Goal: Information Seeking & Learning: Check status

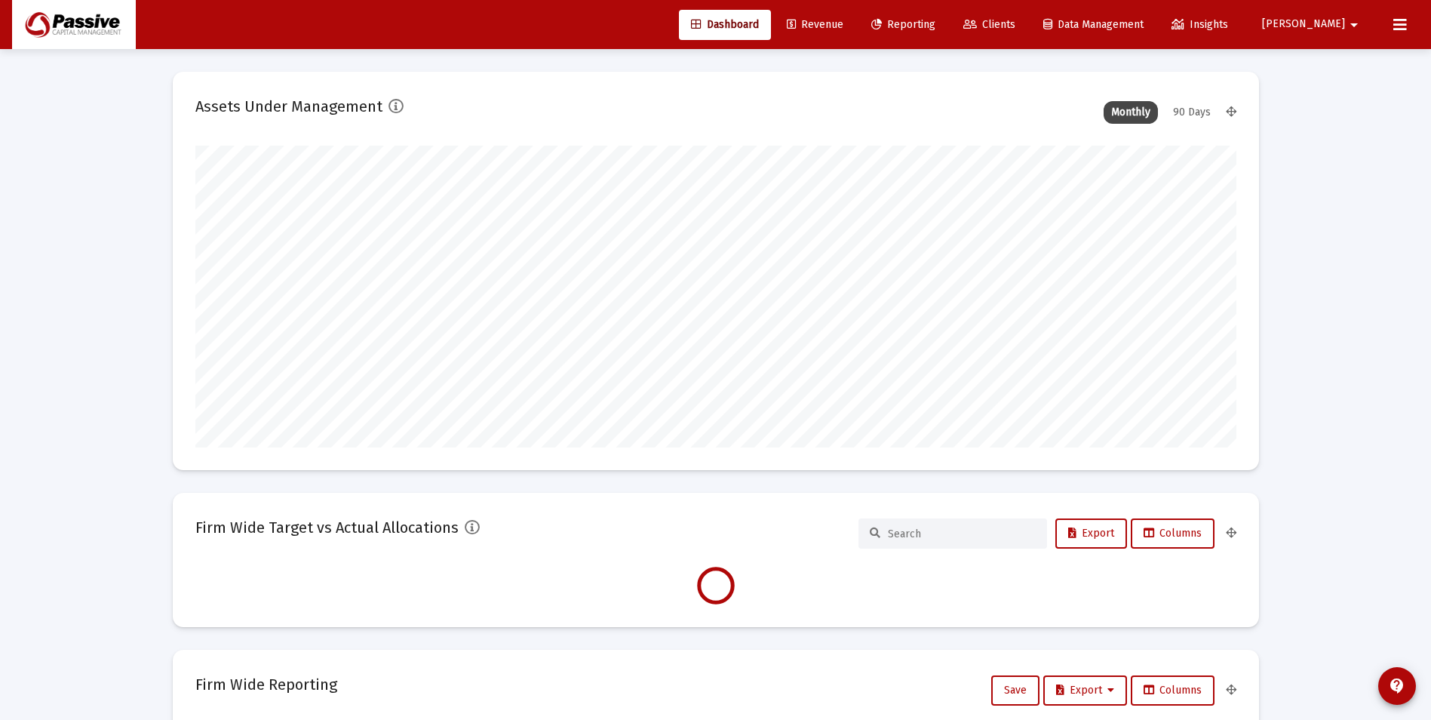
scroll to position [302, 1041]
click at [1015, 24] on span "Clients" at bounding box center [989, 24] width 52 height 13
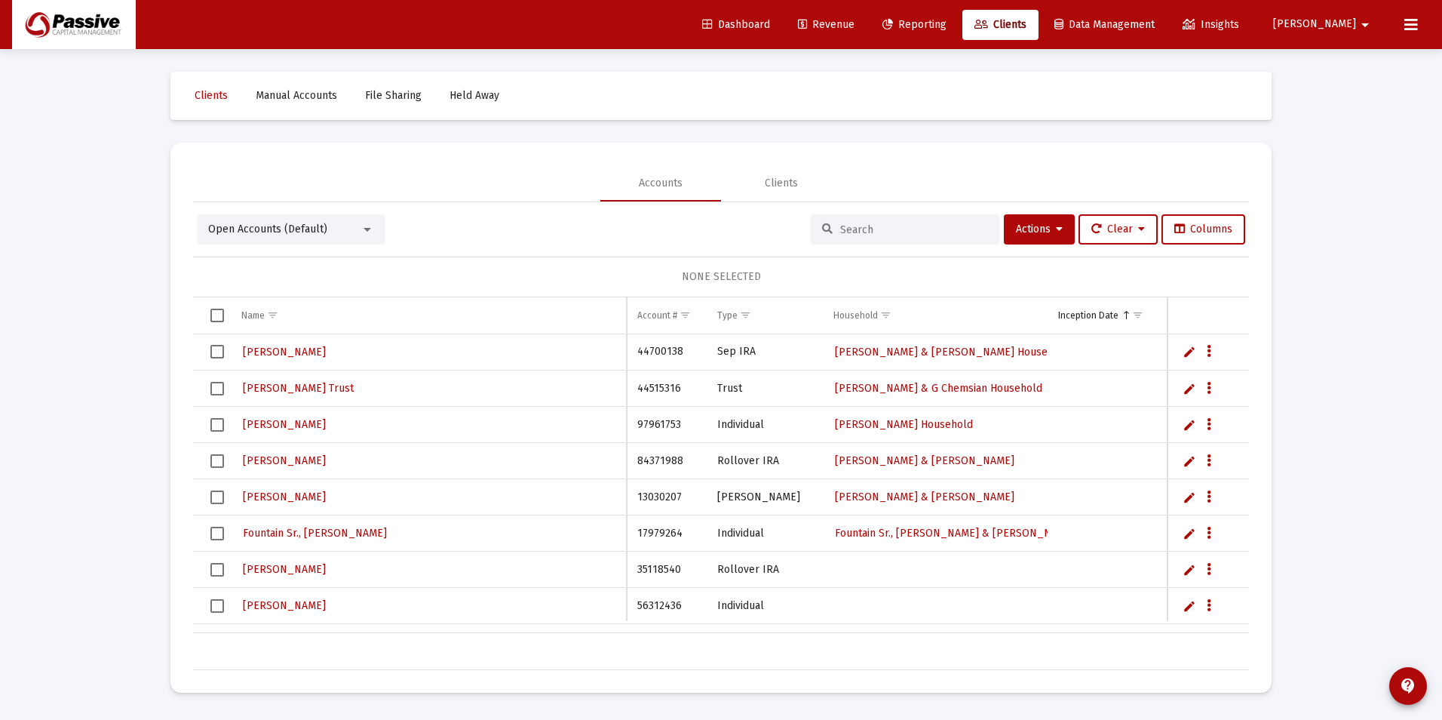
click at [889, 238] on div at bounding box center [905, 229] width 189 height 30
click at [883, 229] on input at bounding box center [914, 229] width 148 height 13
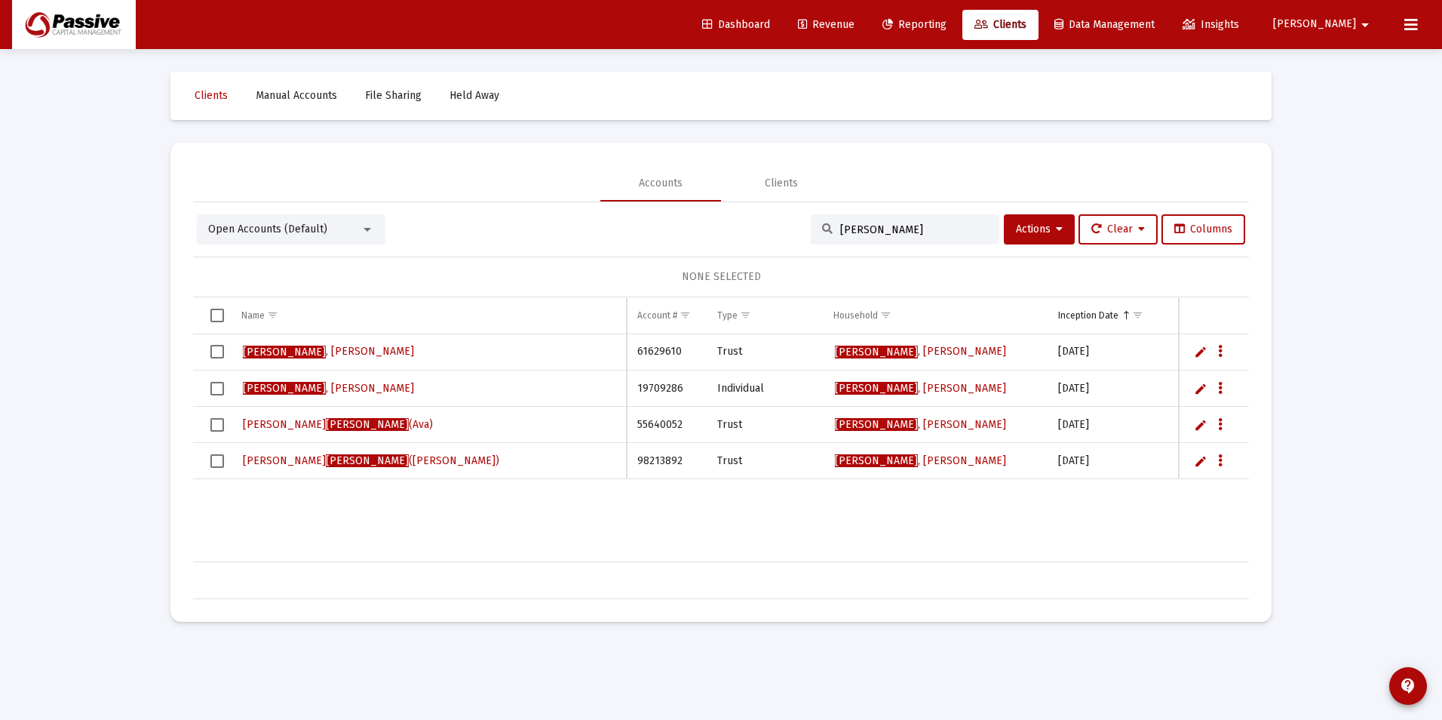
type input "[PERSON_NAME]"
click at [959, 34] on link "Reporting" at bounding box center [915, 25] width 88 height 30
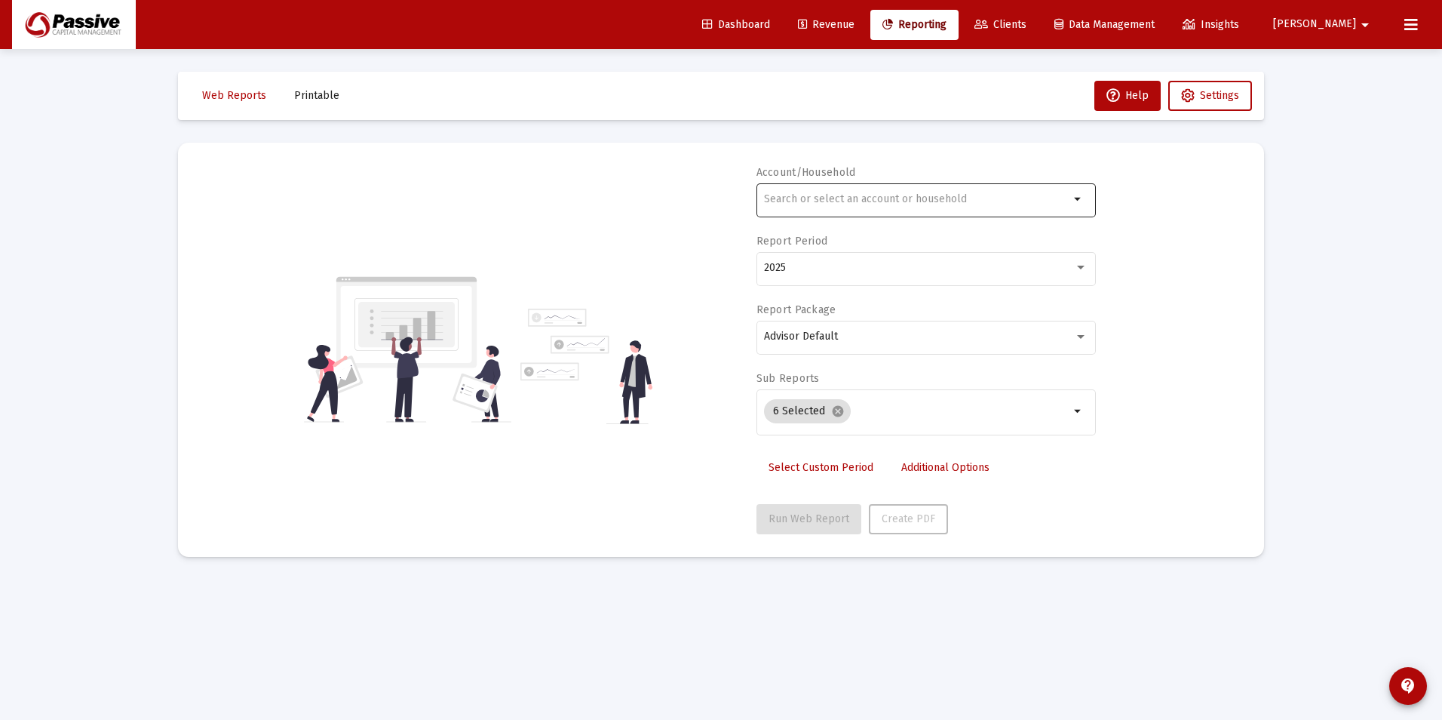
drag, startPoint x: 915, startPoint y: 209, endPoint x: 905, endPoint y: 206, distance: 10.3
click at [914, 210] on div at bounding box center [917, 198] width 306 height 37
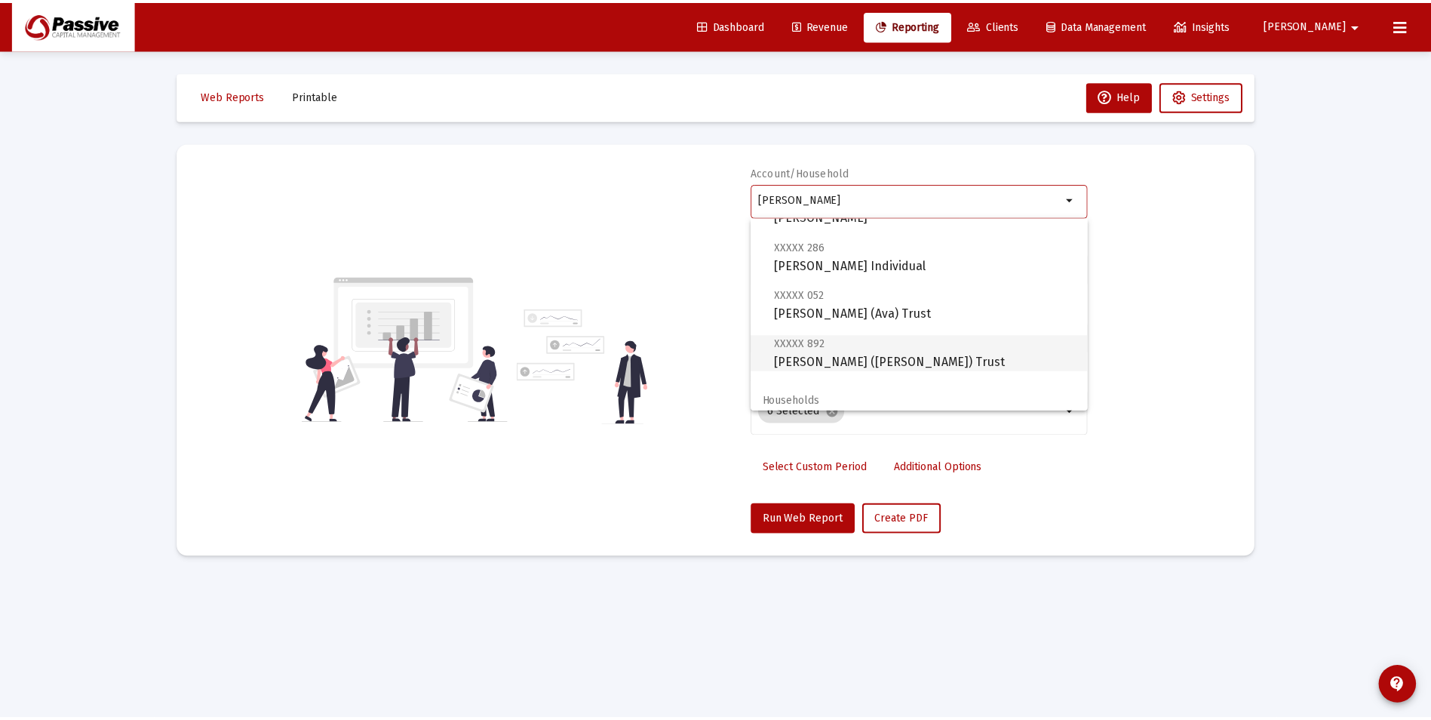
scroll to position [109, 0]
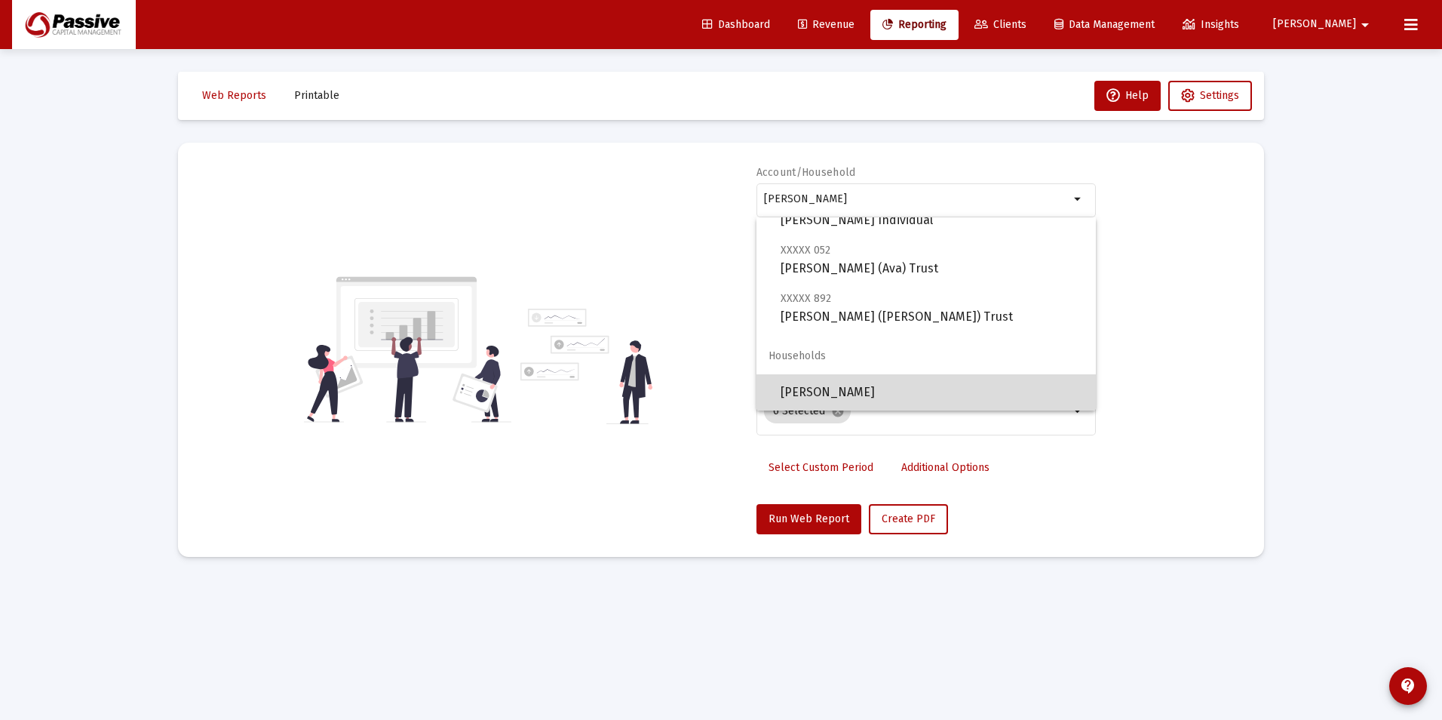
click at [929, 400] on span "[PERSON_NAME]" at bounding box center [932, 392] width 303 height 36
type input "[PERSON_NAME]"
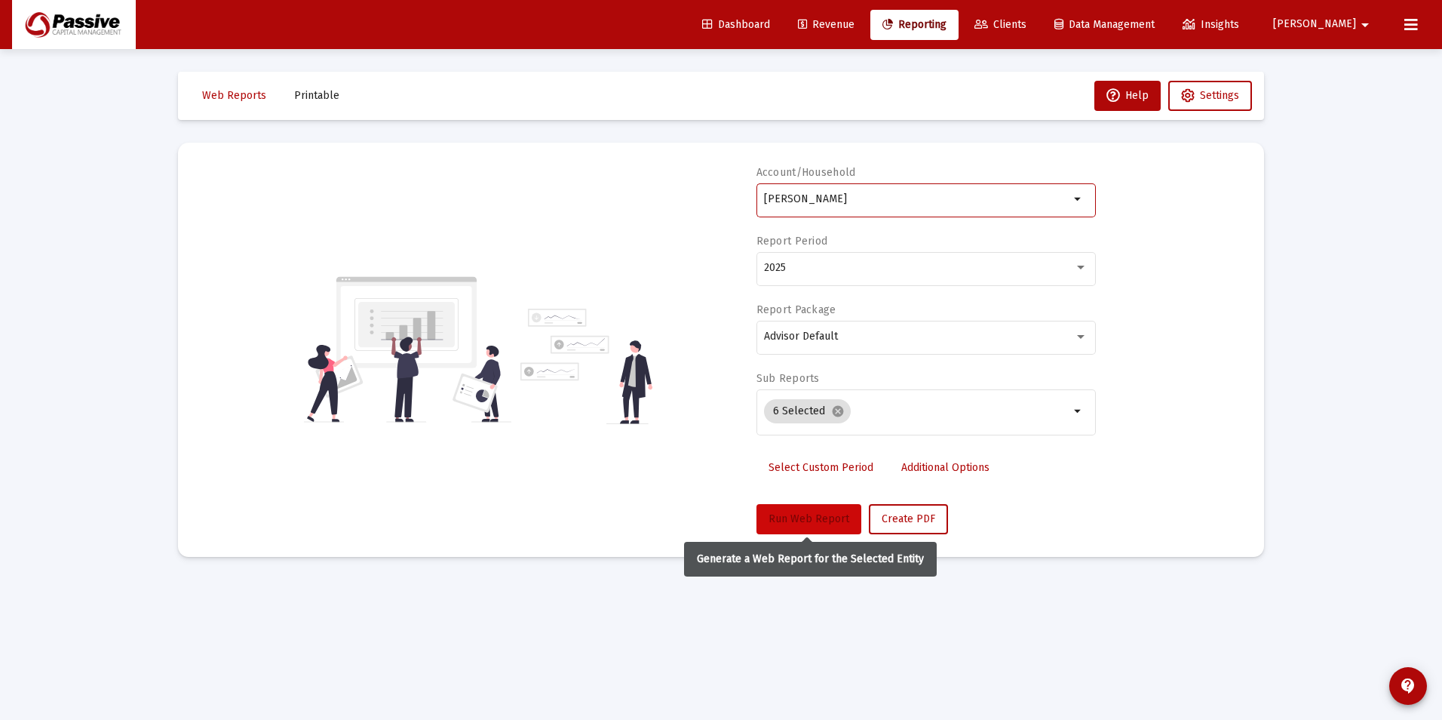
click at [813, 523] on span "Run Web Report" at bounding box center [809, 518] width 81 height 13
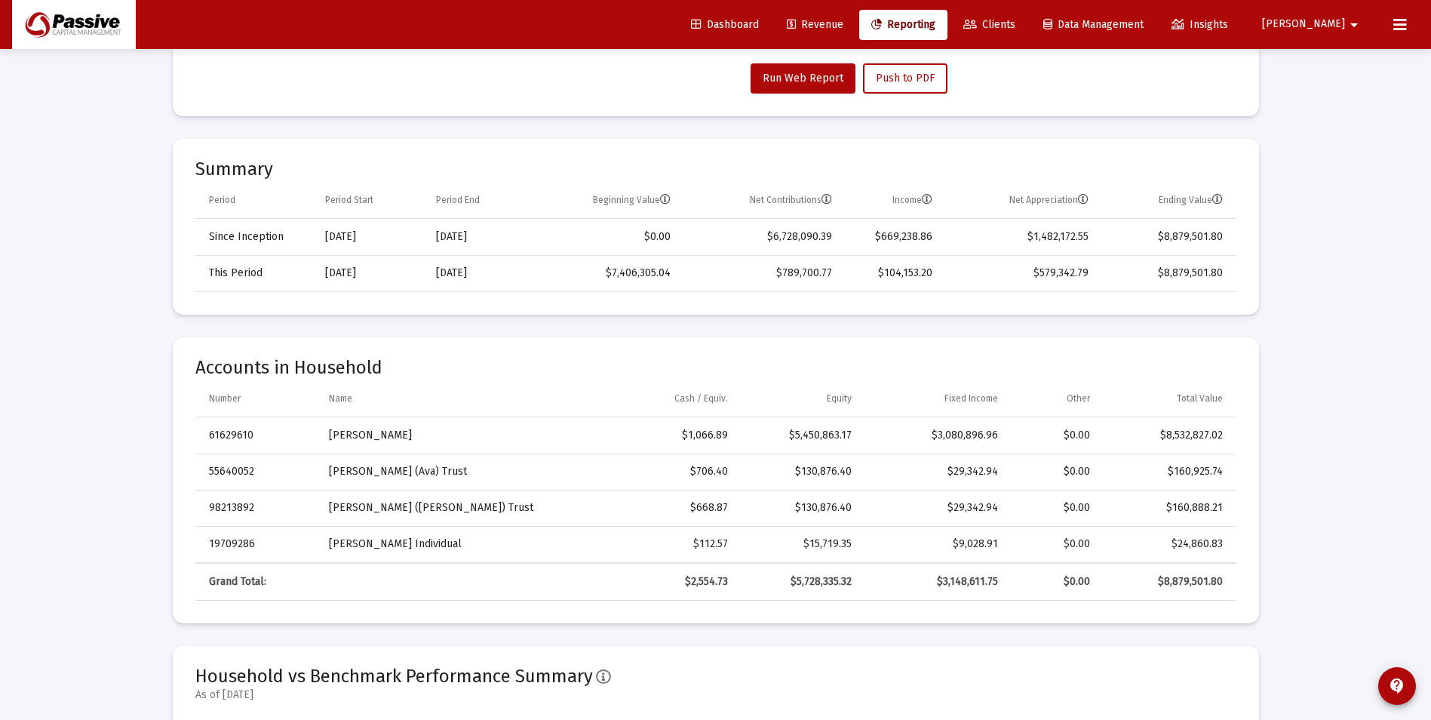
scroll to position [468, 0]
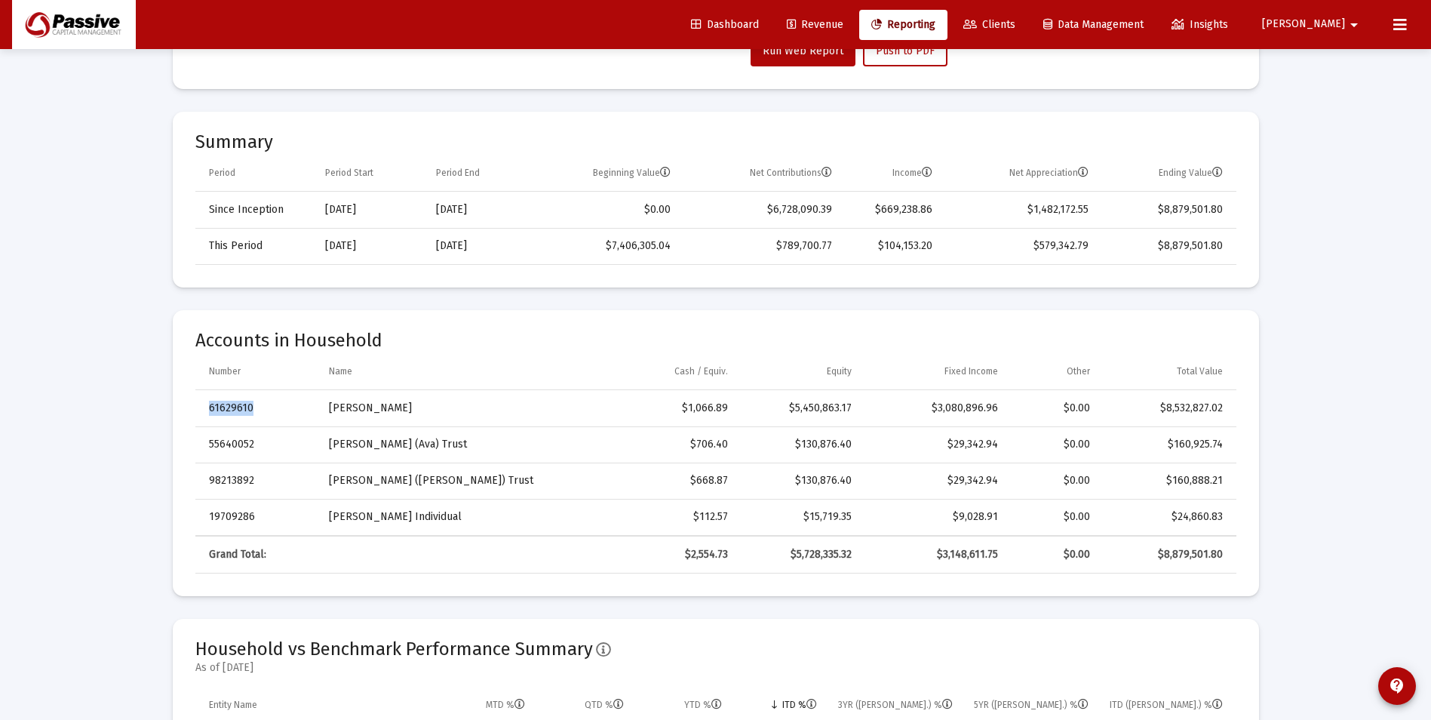
drag, startPoint x: 321, startPoint y: 407, endPoint x: 1231, endPoint y: 517, distance: 916.4
click at [1236, 519] on mat-card "Accounts in Household Number Name Cash / Equiv. Equity Fixed Income Other Total…" at bounding box center [716, 453] width 1086 height 286
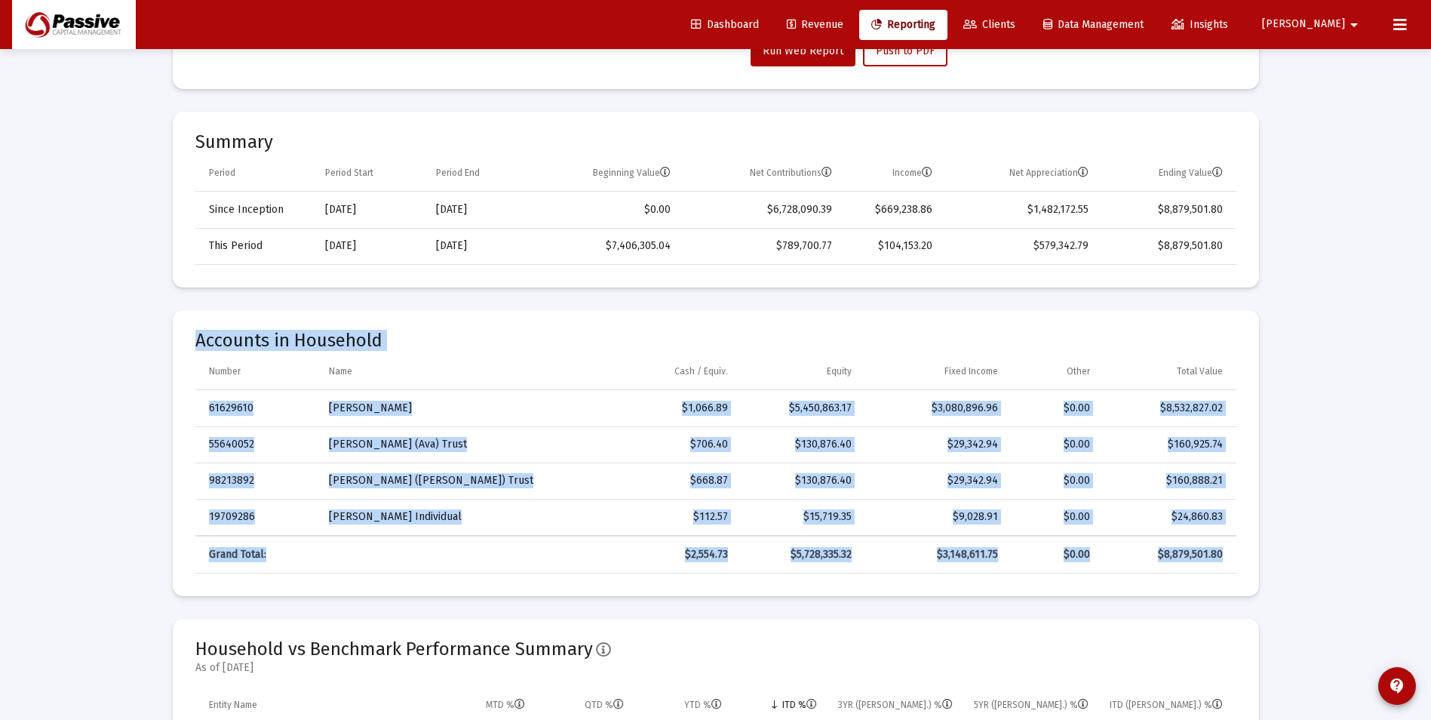
drag, startPoint x: 175, startPoint y: 340, endPoint x: 1224, endPoint y: 551, distance: 1070.4
click at [1224, 551] on mat-card "Accounts in Household Number Name Cash / Equiv. Equity Fixed Income Other Total…" at bounding box center [716, 453] width 1086 height 286
copy mat-card "Accounts in Household Number Name Cash / Equiv. Equity Fixed Income Other Total…"
click at [843, 30] on span "Revenue" at bounding box center [815, 24] width 57 height 13
